Goal: Book appointment/travel/reservation

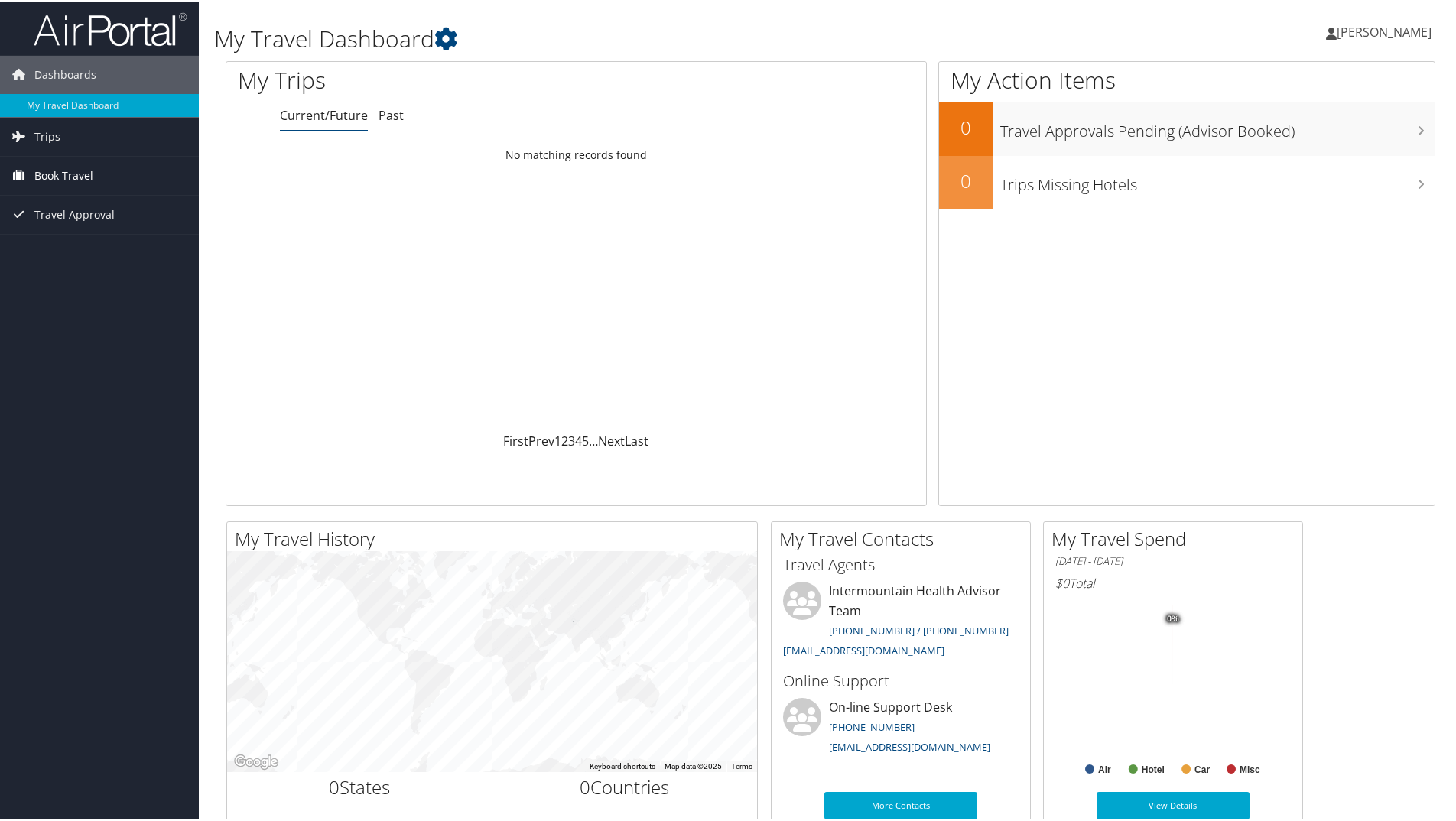
click at [66, 172] on span "Book Travel" at bounding box center [63, 174] width 58 height 39
click at [105, 255] on link "Book/Manage Online Trips" at bounding box center [99, 251] width 199 height 23
click at [61, 251] on link "Book/Manage Online Trips" at bounding box center [99, 251] width 199 height 23
